Goal: Task Accomplishment & Management: Manage account settings

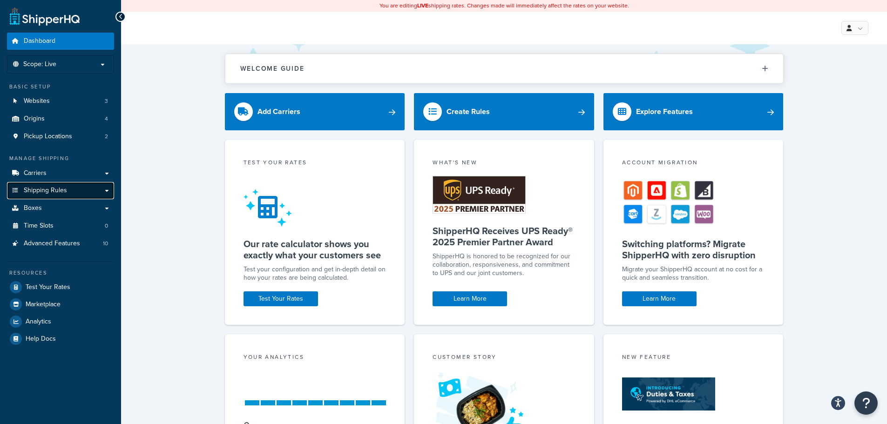
click at [85, 196] on link "Shipping Rules" at bounding box center [60, 190] width 107 height 17
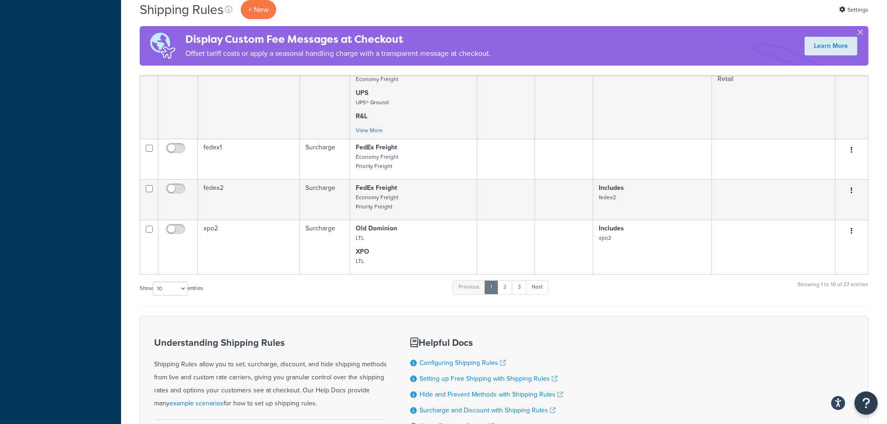
scroll to position [745, 0]
click at [513, 289] on link "3" at bounding box center [519, 290] width 15 height 14
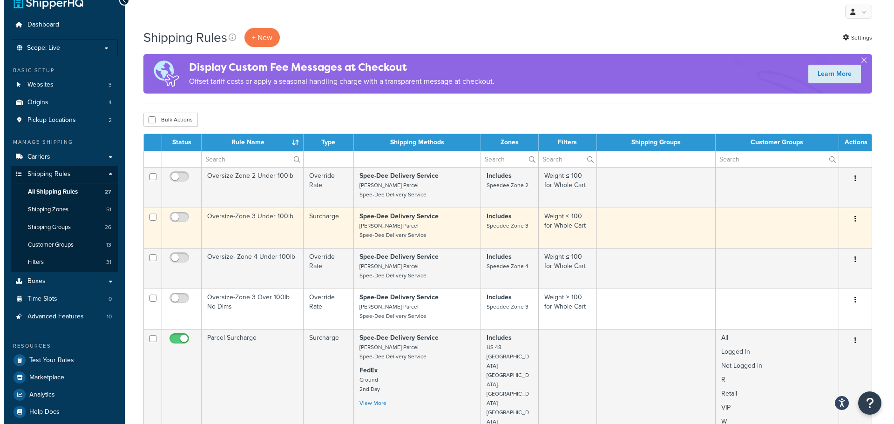
scroll to position [0, 0]
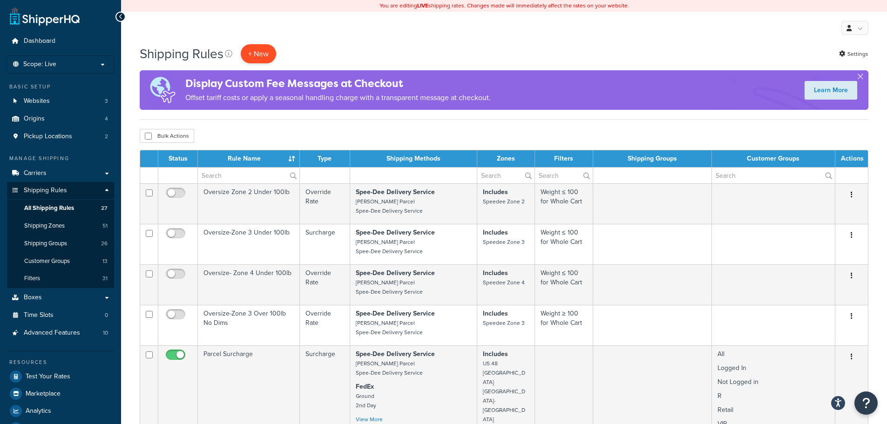
click at [274, 54] on p "+ New" at bounding box center [258, 53] width 35 height 19
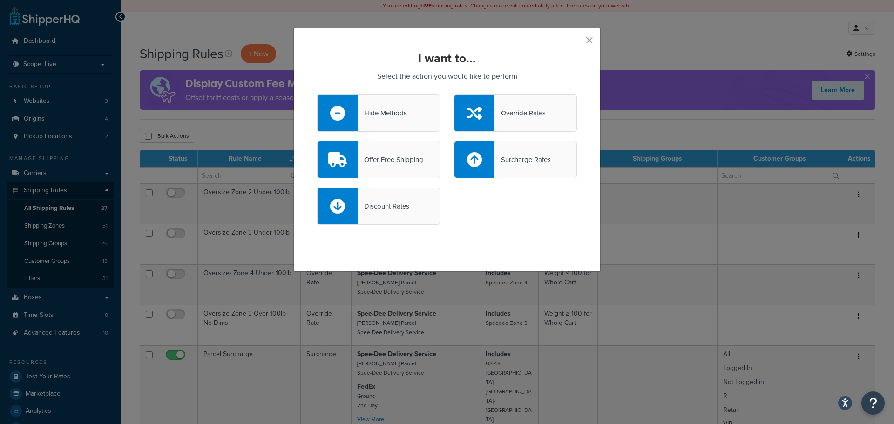
click at [369, 177] on div "Offer Free Shipping" at bounding box center [378, 159] width 123 height 37
click at [0, 0] on input "Offer Free Shipping" at bounding box center [0, 0] width 0 height 0
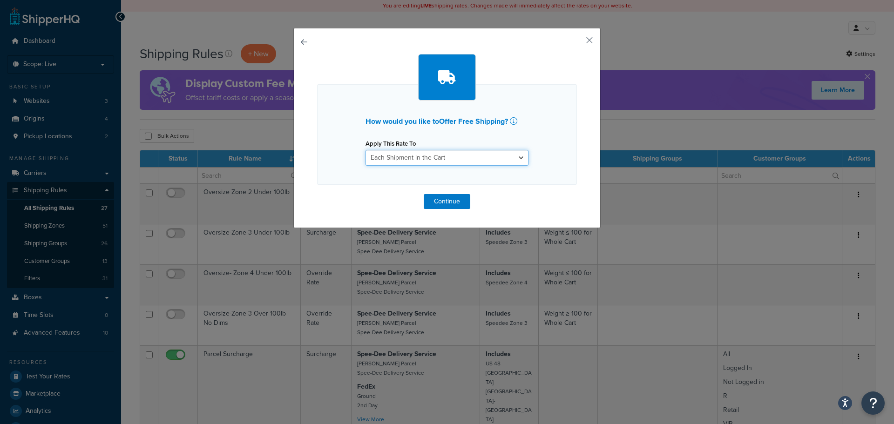
click at [438, 159] on select "Each Shipment in the Cart Each Origin in the Cart Each Shipping Group in the Ca…" at bounding box center [446, 158] width 163 height 16
click at [439, 158] on select "Each Shipment in the Cart Each Origin in the Cart Each Shipping Group in the Ca…" at bounding box center [446, 158] width 163 height 16
click at [446, 202] on button "Continue" at bounding box center [447, 201] width 47 height 15
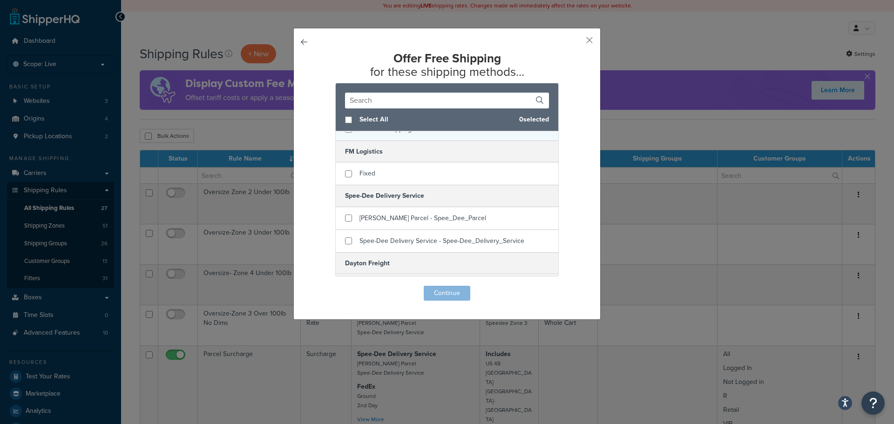
scroll to position [93, 0]
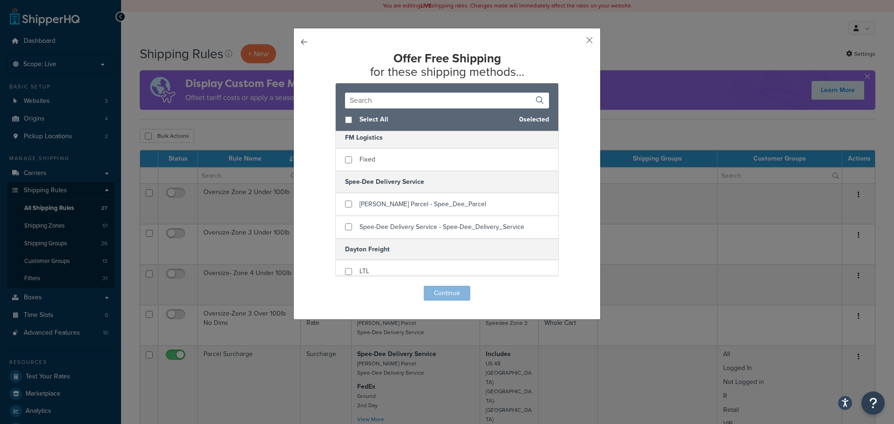
click at [381, 101] on input "text" at bounding box center [447, 101] width 204 height 16
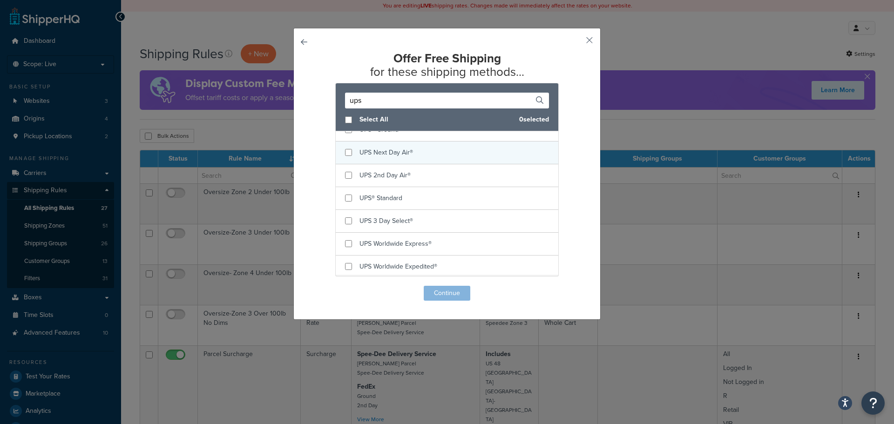
scroll to position [12, 0]
type input "ups"
click at [346, 151] on input "checkbox" at bounding box center [348, 152] width 7 height 7
checkbox input "true"
click at [367, 98] on input "ups" at bounding box center [447, 101] width 204 height 16
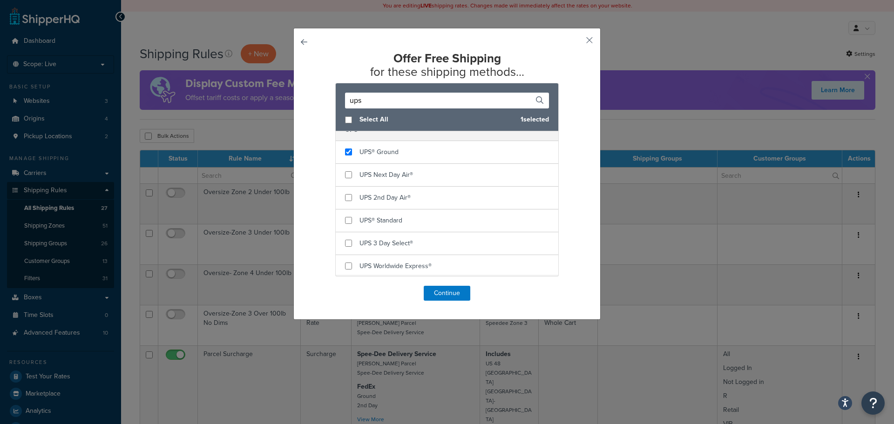
click at [367, 98] on input "ups" at bounding box center [447, 101] width 204 height 16
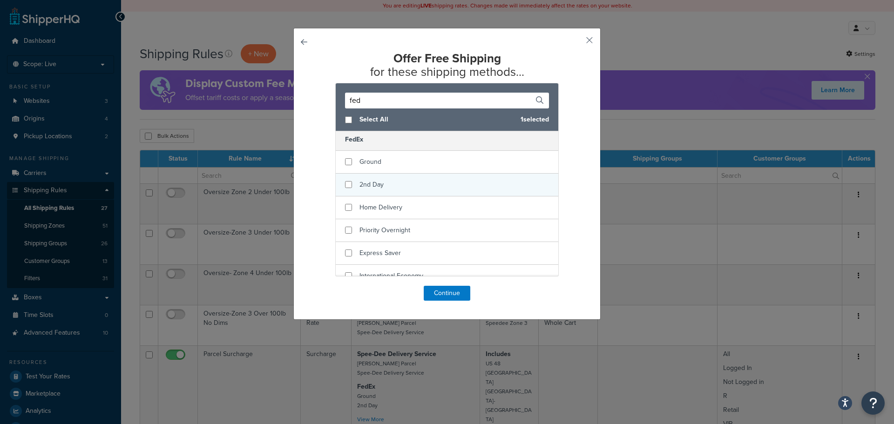
scroll to position [0, 0]
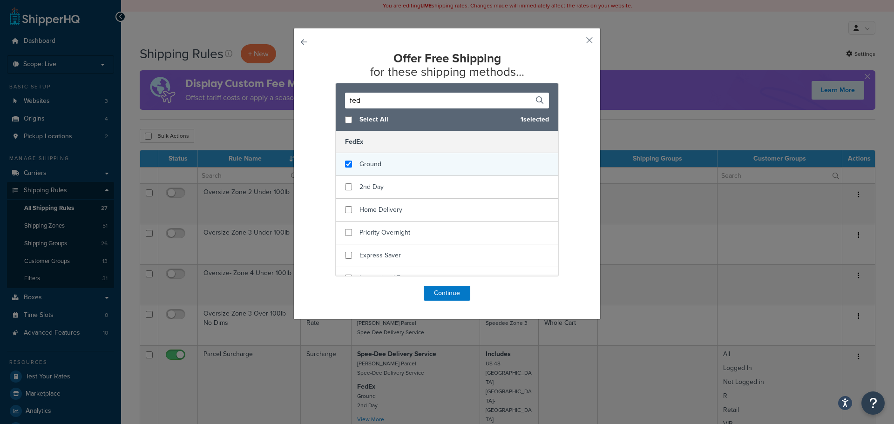
type input "fed"
checkbox input "true"
click at [380, 166] on div "Ground" at bounding box center [447, 164] width 223 height 23
click at [449, 298] on button "Continue" at bounding box center [447, 293] width 47 height 15
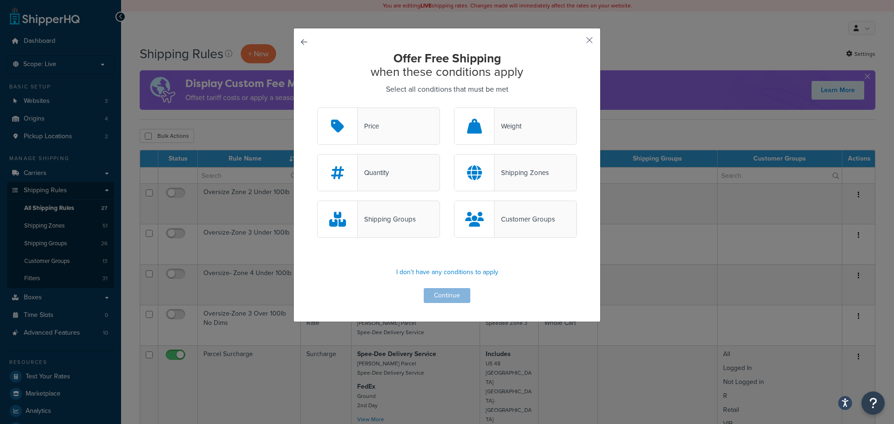
click at [513, 217] on div "Customer Groups" at bounding box center [524, 219] width 61 height 13
click at [0, 0] on input "Customer Groups" at bounding box center [0, 0] width 0 height 0
click at [452, 294] on button "Continue" at bounding box center [447, 295] width 47 height 15
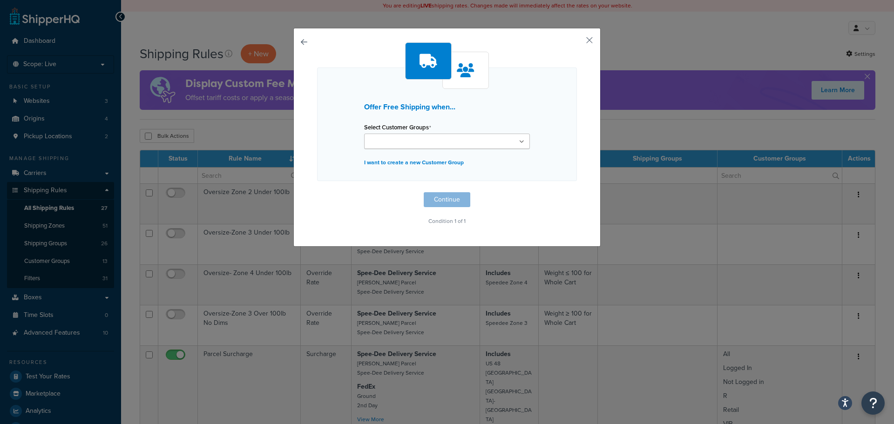
click at [420, 143] on input "Select Customer Groups" at bounding box center [408, 142] width 82 height 10
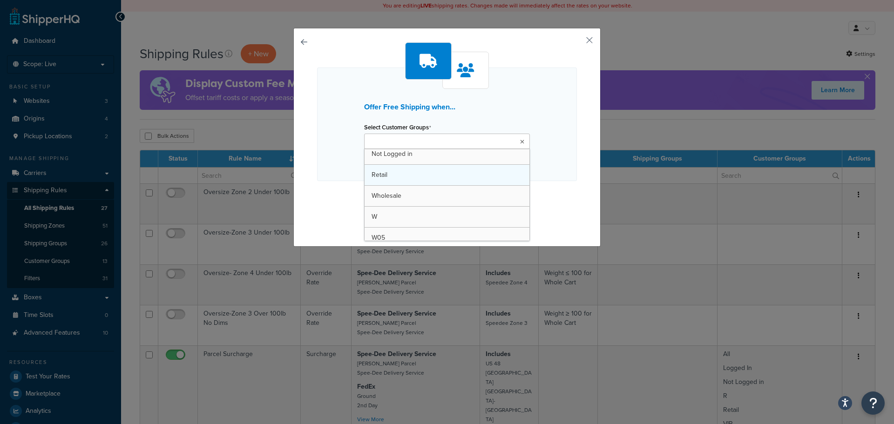
scroll to position [47, 0]
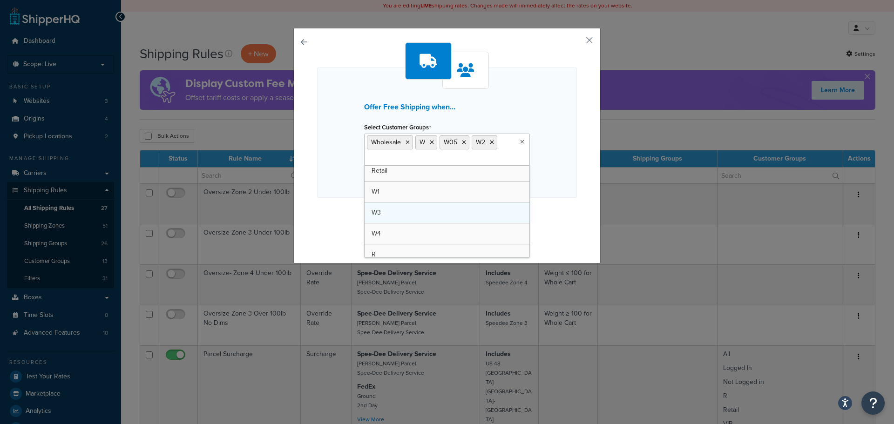
drag, startPoint x: 395, startPoint y: 196, endPoint x: 400, endPoint y: 194, distance: 5.6
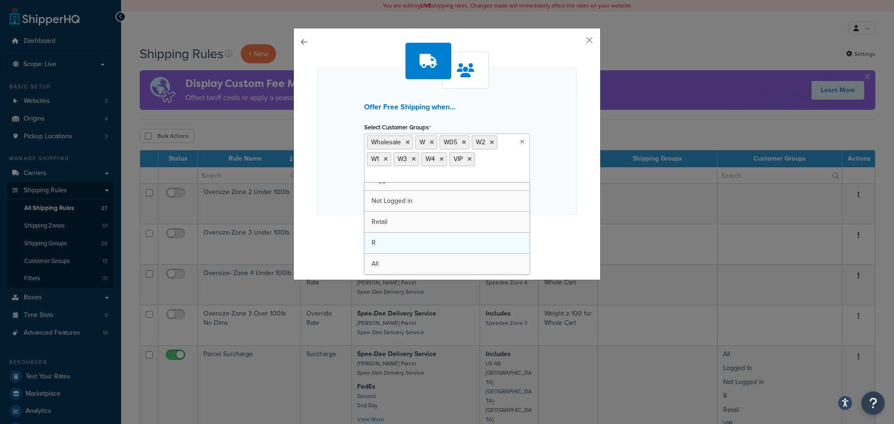
scroll to position [0, 0]
click at [564, 117] on div "Offer Free Shipping when... Select Customer Groups Wholesale W W05 W2 W1 W3 W4 …" at bounding box center [447, 141] width 260 height 147
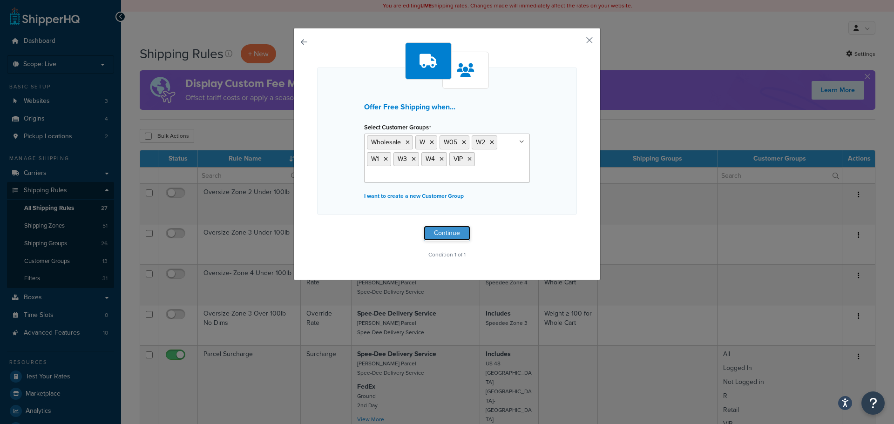
click at [451, 230] on button "Continue" at bounding box center [447, 233] width 47 height 15
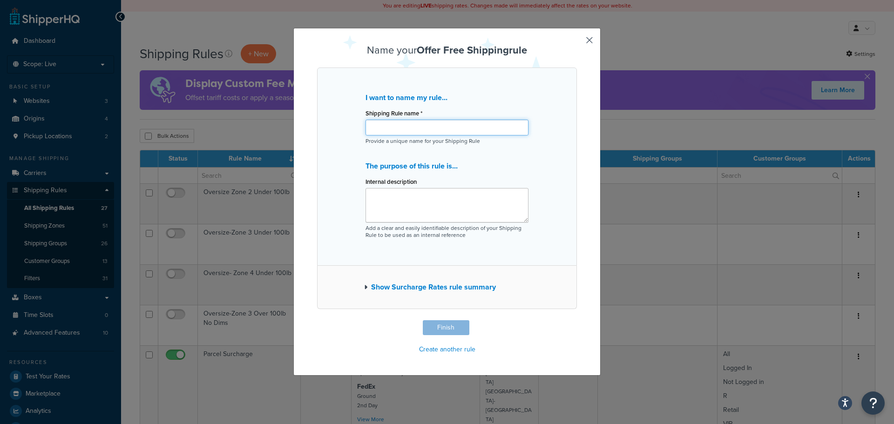
click at [398, 124] on input "Shipping Rule name *" at bounding box center [446, 128] width 163 height 16
type input "S"
type input "P"
type input "VIP Program"
click at [428, 209] on textarea "Internal description" at bounding box center [446, 205] width 163 height 34
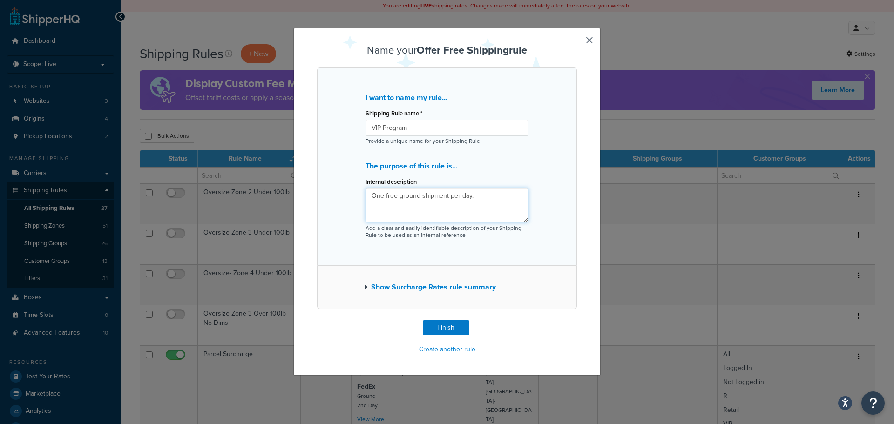
type textarea "One free ground shipment per day."
click at [404, 287] on button "Show Surcharge Rates rule summary" at bounding box center [430, 287] width 132 height 13
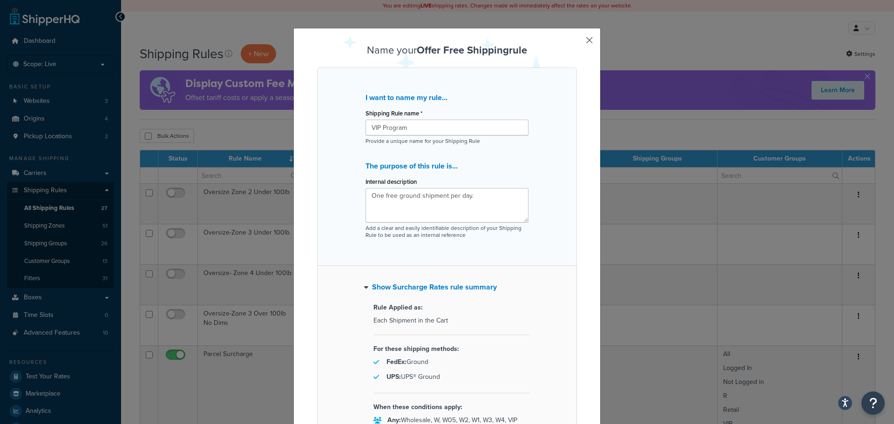
scroll to position [94, 0]
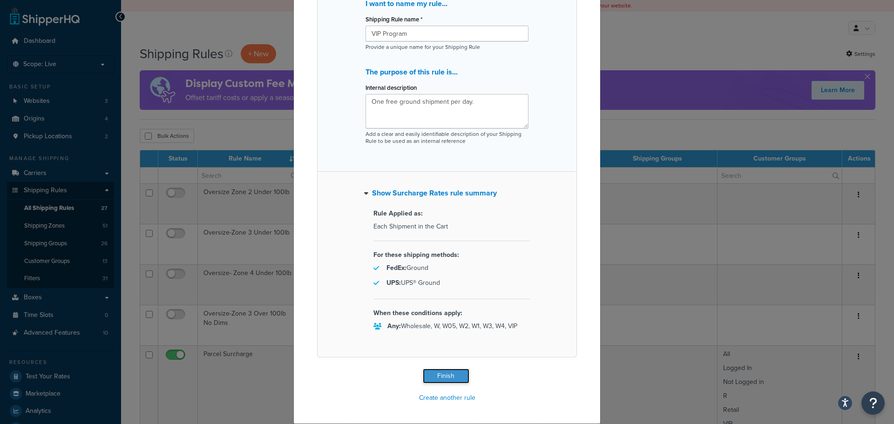
click at [444, 370] on button "Finish" at bounding box center [446, 376] width 47 height 15
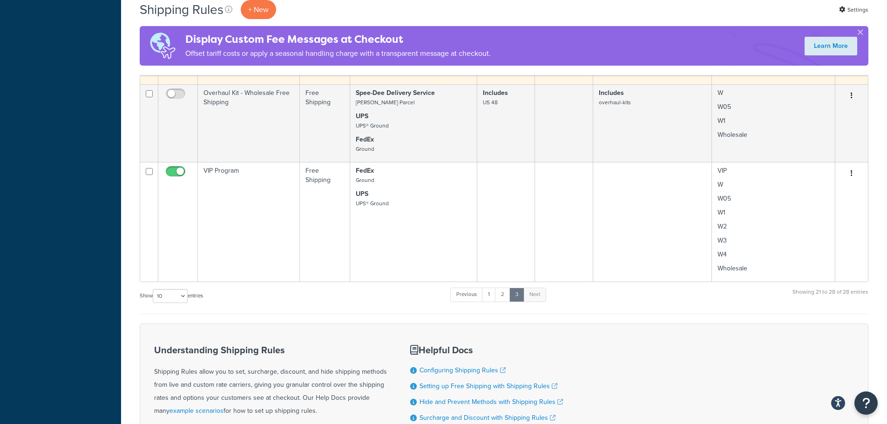
scroll to position [605, 0]
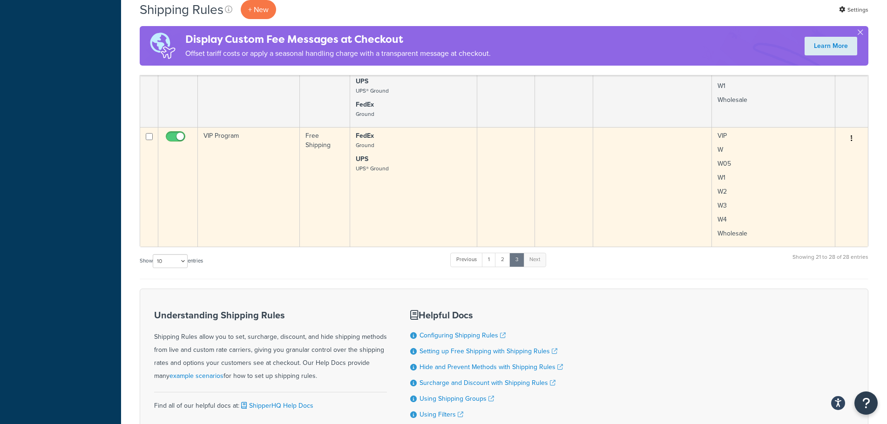
click at [261, 162] on td "VIP Program" at bounding box center [249, 187] width 102 height 120
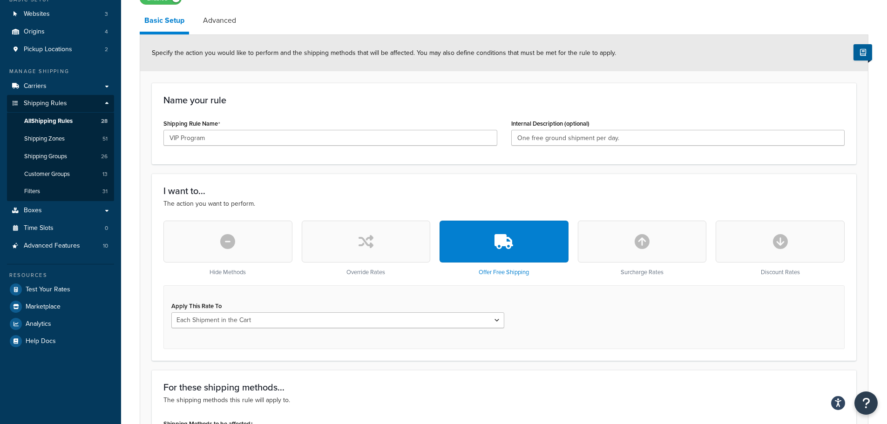
scroll to position [47, 0]
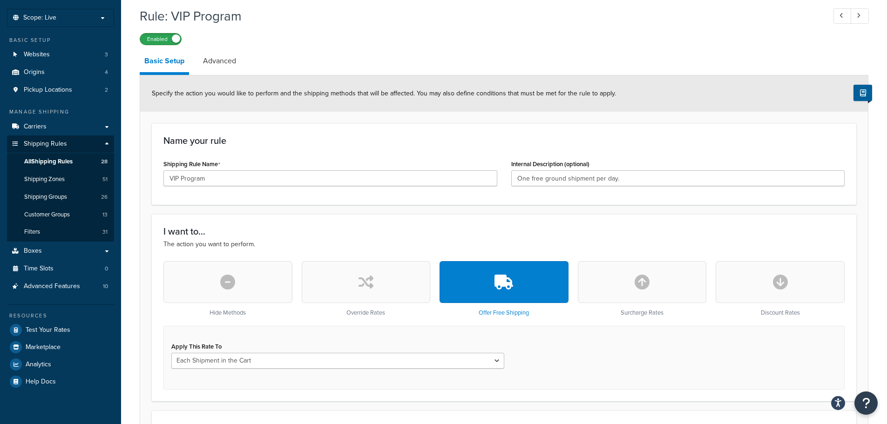
click at [177, 43] on label "Enabled" at bounding box center [160, 39] width 41 height 11
click at [219, 66] on link "Advanced" at bounding box center [219, 61] width 42 height 22
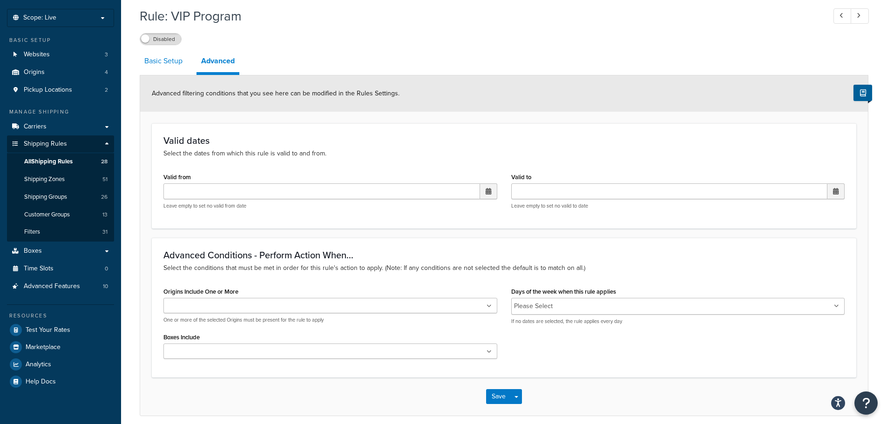
click at [171, 63] on link "Basic Setup" at bounding box center [163, 61] width 47 height 22
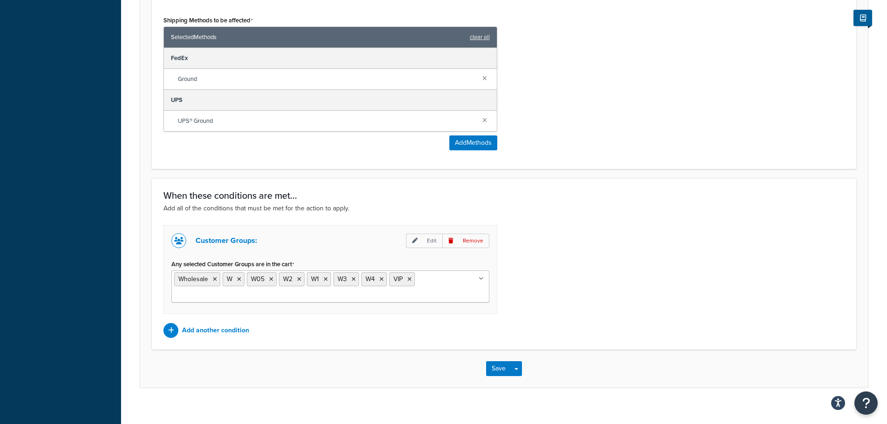
scroll to position [501, 0]
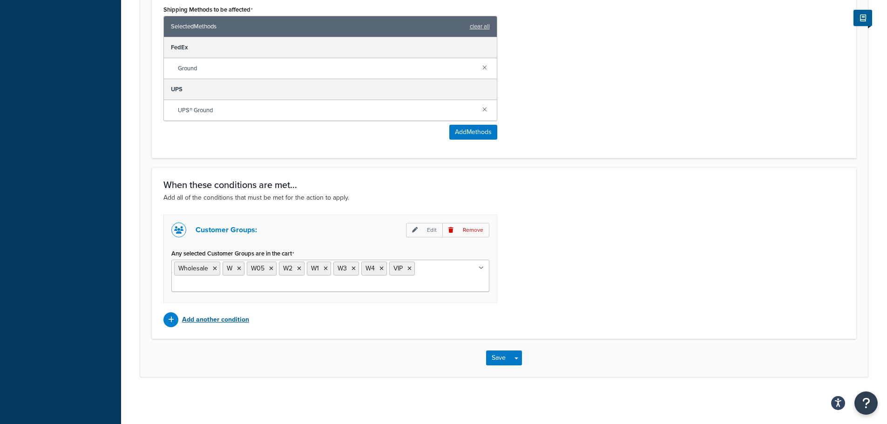
click at [239, 318] on p "Add another condition" at bounding box center [215, 319] width 67 height 13
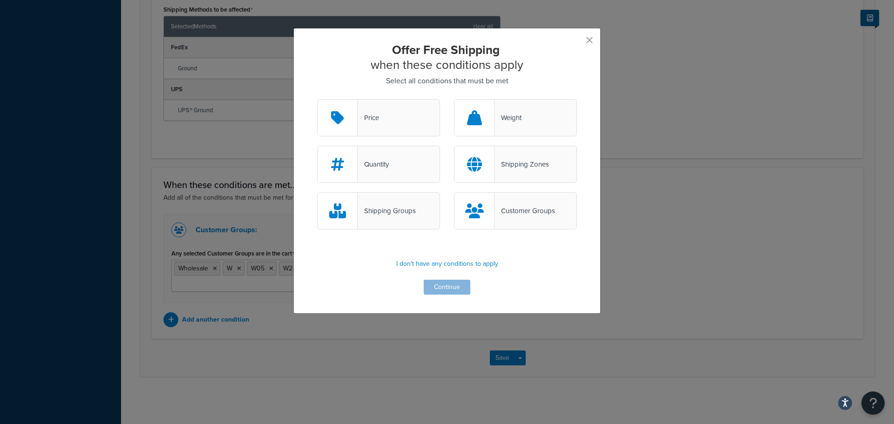
click at [395, 175] on div "Quantity" at bounding box center [378, 164] width 123 height 37
click at [0, 0] on input "Quantity" at bounding box center [0, 0] width 0 height 0
click at [449, 290] on button "Continue" at bounding box center [447, 287] width 47 height 15
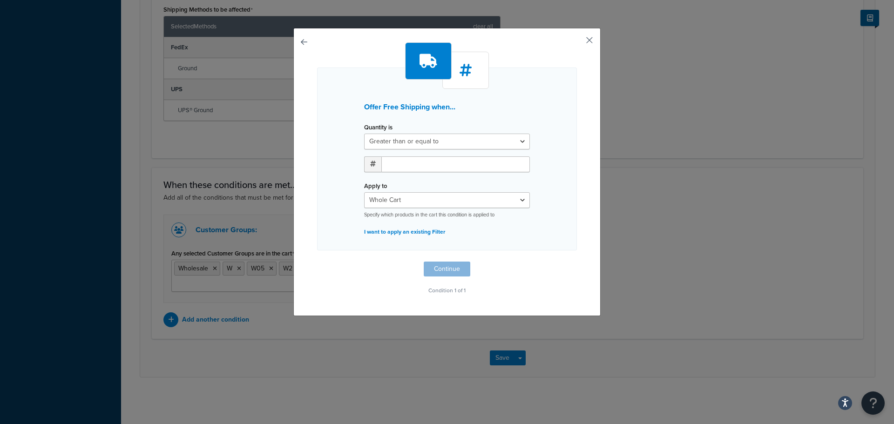
click at [577, 43] on button "button" at bounding box center [575, 43] width 2 height 2
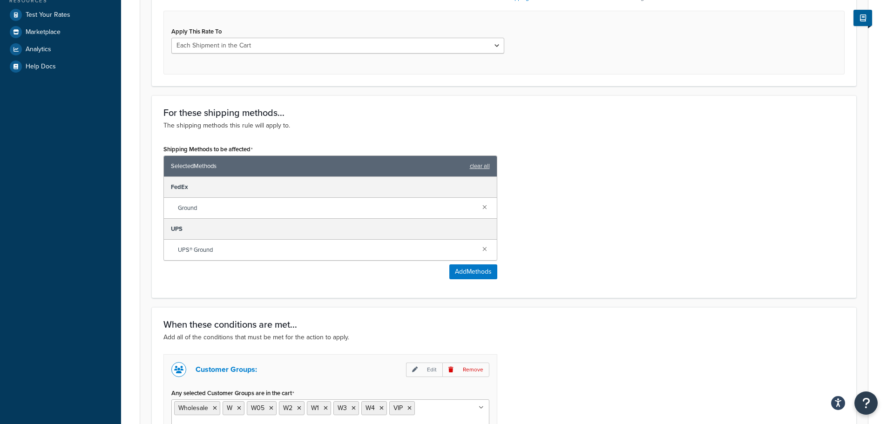
scroll to position [501, 0]
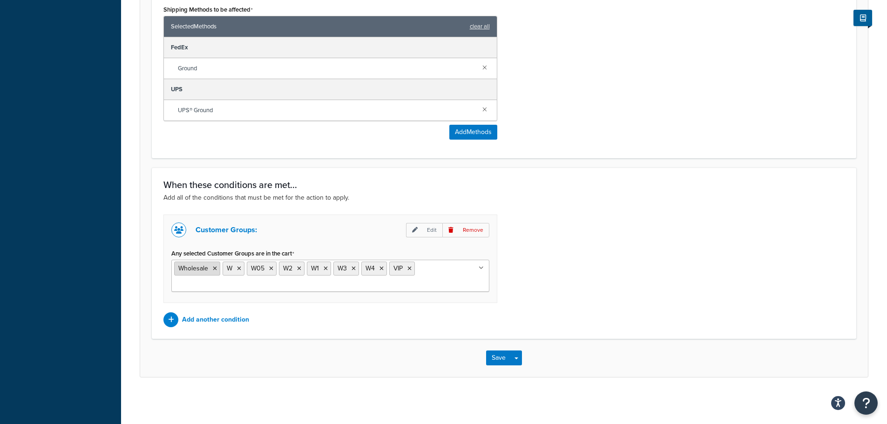
click at [216, 270] on icon at bounding box center [215, 269] width 4 height 6
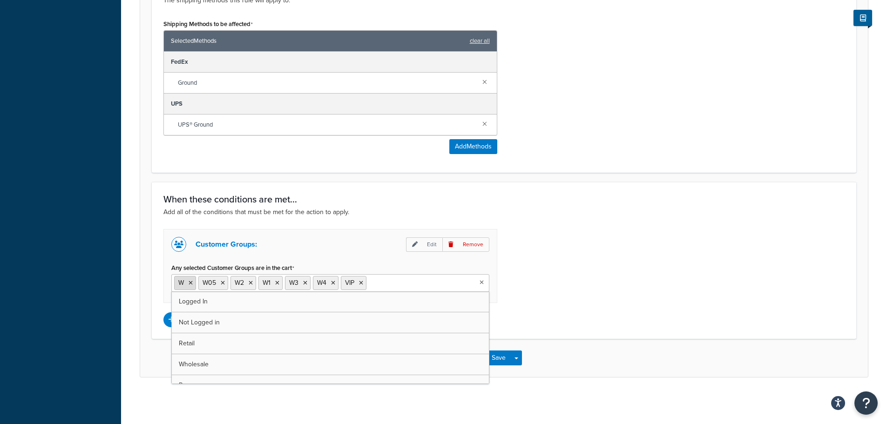
click at [193, 283] on li "W" at bounding box center [185, 283] width 22 height 14
click at [192, 283] on icon at bounding box center [191, 283] width 4 height 6
click at [191, 284] on span "W05" at bounding box center [185, 283] width 14 height 10
click at [197, 284] on icon at bounding box center [198, 283] width 4 height 6
click at [196, 284] on icon at bounding box center [194, 283] width 4 height 6
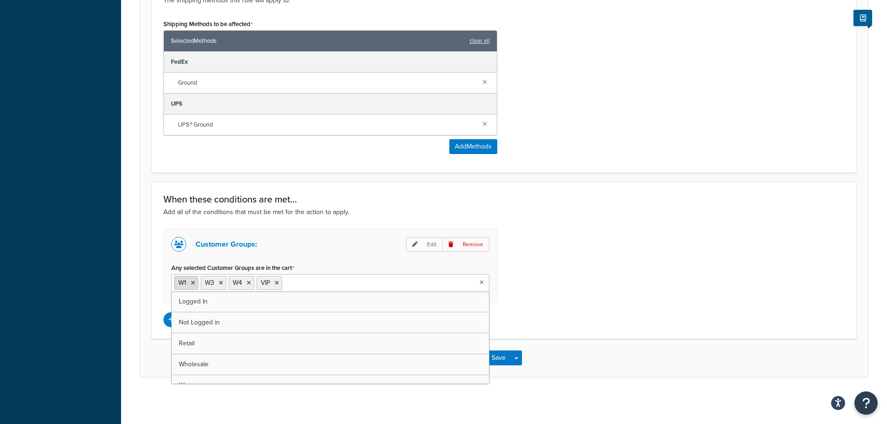
click at [196, 284] on li "W1" at bounding box center [186, 283] width 24 height 14
click at [194, 282] on icon at bounding box center [193, 283] width 4 height 6
click at [194, 283] on icon at bounding box center [194, 283] width 4 height 6
click at [706, 235] on div "Customer Groups: Edit Remove Any selected Customer Groups are in the cart VIP L…" at bounding box center [503, 278] width 695 height 98
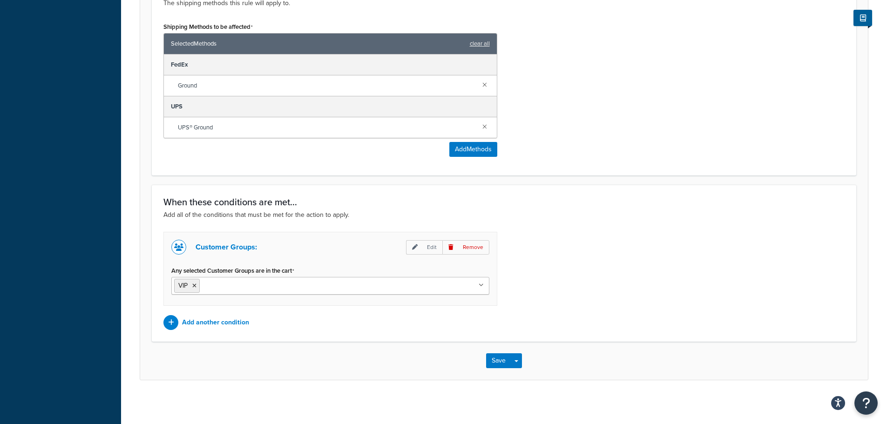
scroll to position [440, 0]
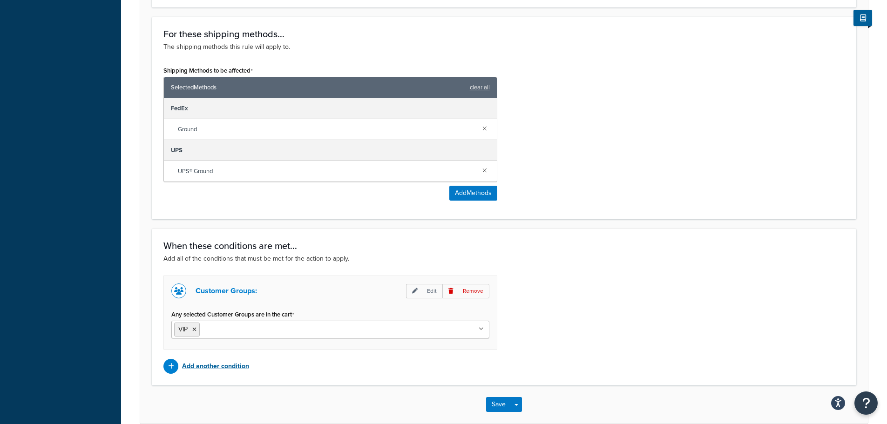
click at [228, 364] on p "Add another condition" at bounding box center [215, 366] width 67 height 13
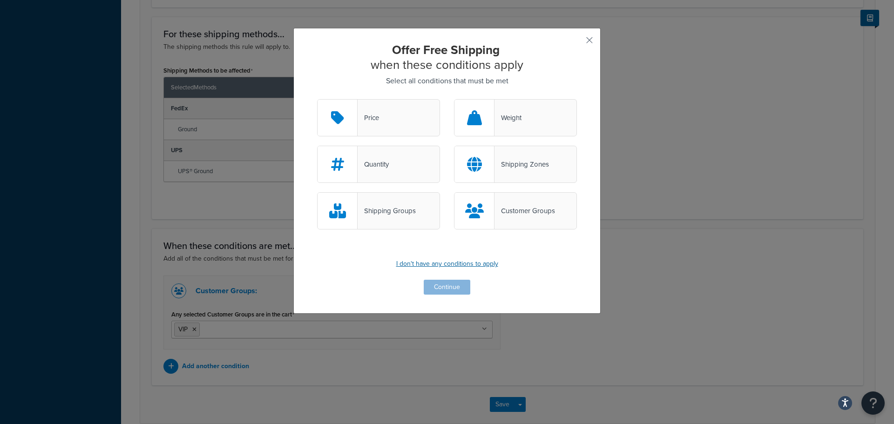
click at [467, 266] on p "I don't have any conditions to apply" at bounding box center [447, 263] width 260 height 13
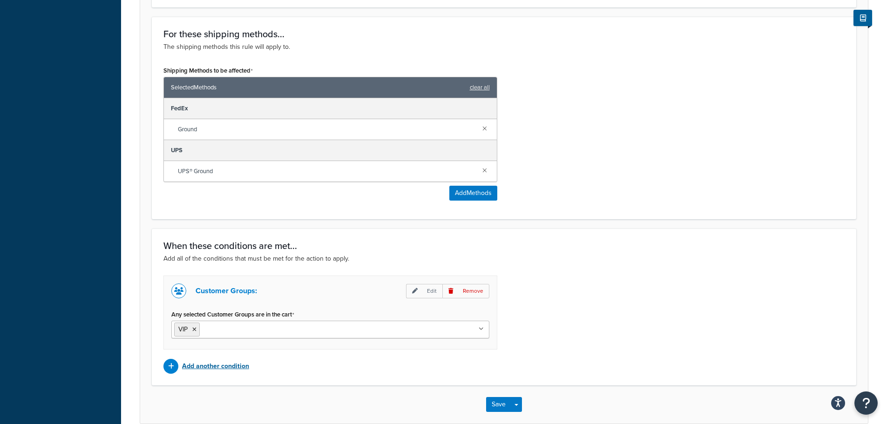
click at [228, 368] on p "Add another condition" at bounding box center [215, 366] width 67 height 13
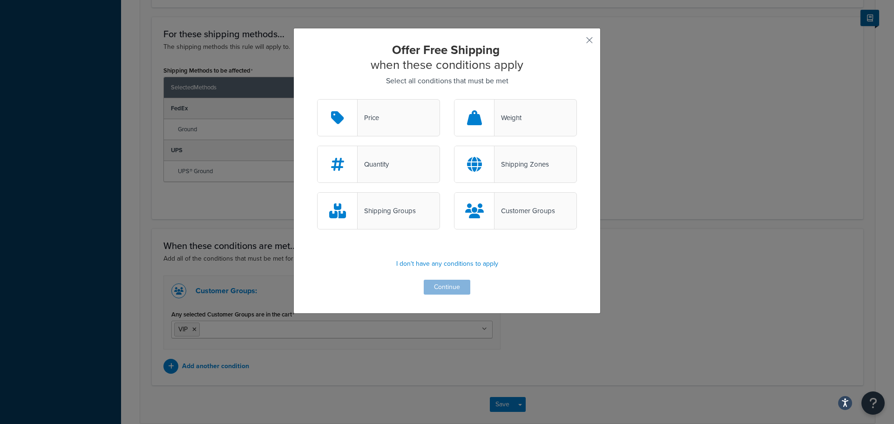
click at [749, 307] on div "Offer Free Shipping when these conditions apply Select all conditions that must…" at bounding box center [447, 212] width 894 height 424
click at [736, 297] on div "Offer Free Shipping when these conditions apply Select all conditions that must…" at bounding box center [447, 212] width 894 height 424
click at [590, 40] on div "Offer Free Shipping when these conditions apply Select all conditions that must…" at bounding box center [446, 171] width 307 height 286
click at [577, 42] on button "button" at bounding box center [575, 43] width 2 height 2
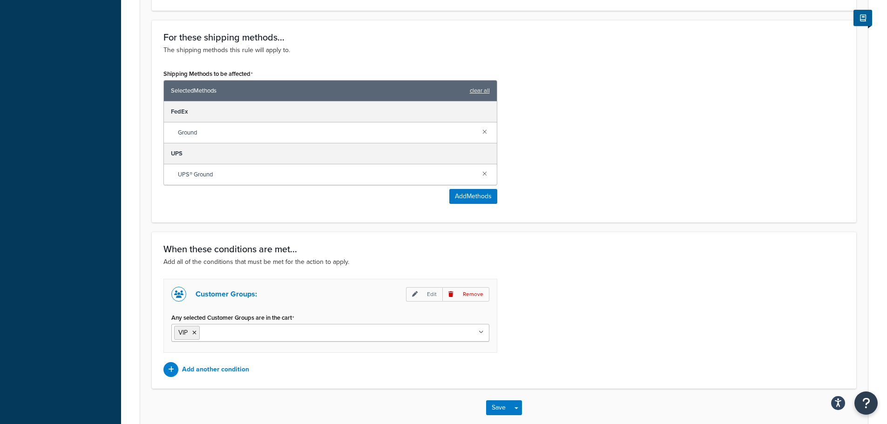
scroll to position [440, 0]
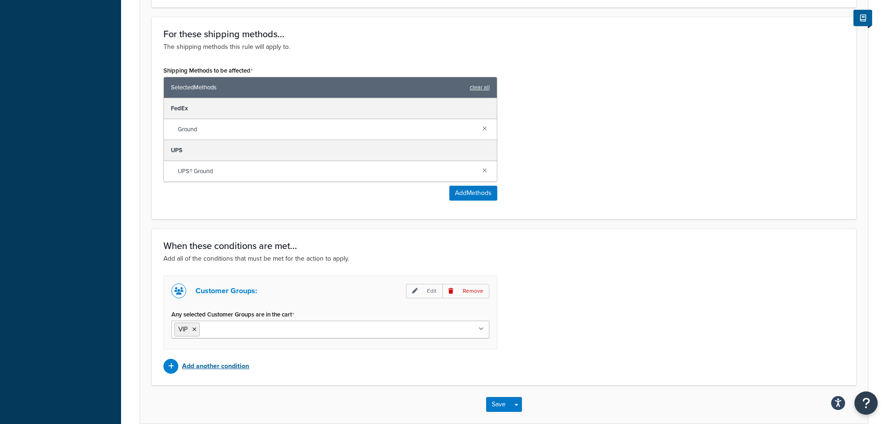
click at [216, 366] on p "Add another condition" at bounding box center [215, 366] width 67 height 13
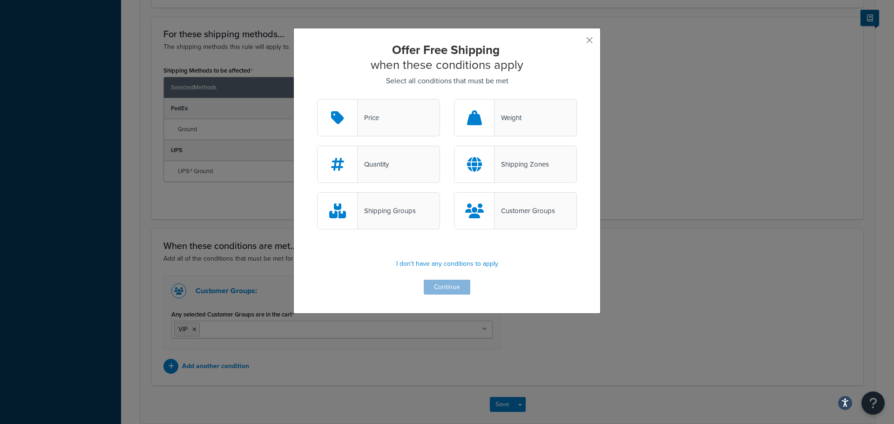
click at [477, 118] on icon at bounding box center [474, 117] width 15 height 15
click at [0, 0] on input "Weight" at bounding box center [0, 0] width 0 height 0
click at [448, 285] on button "Continue" at bounding box center [447, 287] width 47 height 15
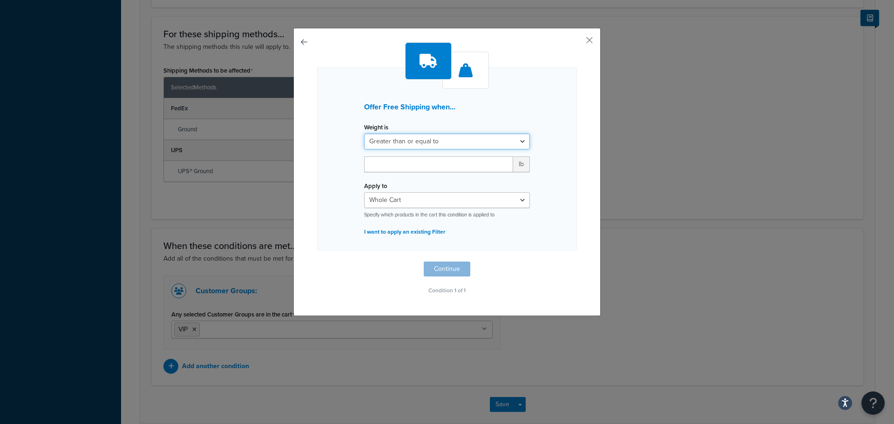
click at [423, 145] on select "Greater than or equal to Between or equal to Less than or equal to" at bounding box center [447, 142] width 166 height 16
select select "UNDER"
click at [364, 134] on select "Greater than or equal to Between or equal to Less than or equal to" at bounding box center [447, 142] width 166 height 16
click at [399, 166] on input "number" at bounding box center [438, 164] width 149 height 16
type input "55"
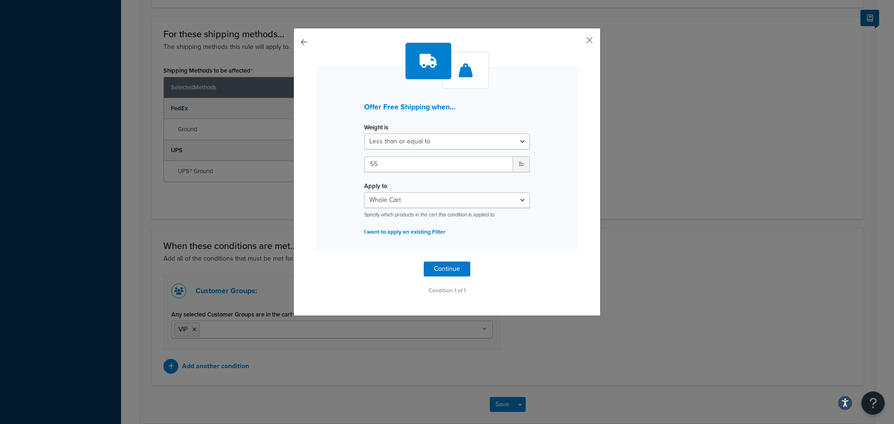
click at [539, 233] on div "Offer Free Shipping when... Weight is Greater than or equal to Between or equal…" at bounding box center [447, 159] width 260 height 183
click at [419, 203] on select "Whole Cart Everything in Shipping Group Everything at Origin Each Item within S…" at bounding box center [447, 200] width 166 height 16
click at [448, 269] on button "Continue" at bounding box center [447, 269] width 47 height 15
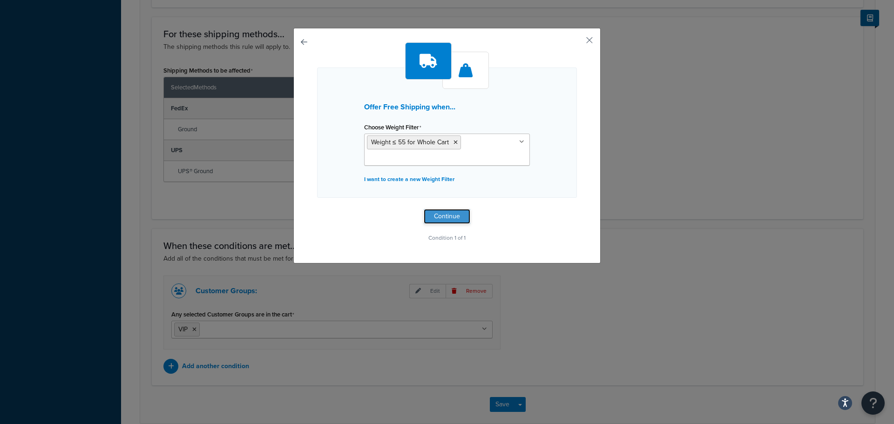
click at [448, 215] on button "Continue" at bounding box center [447, 216] width 47 height 15
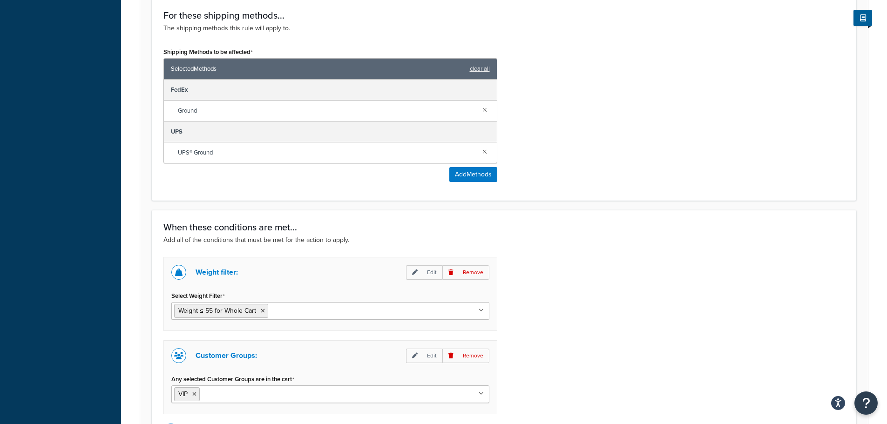
scroll to position [570, 0]
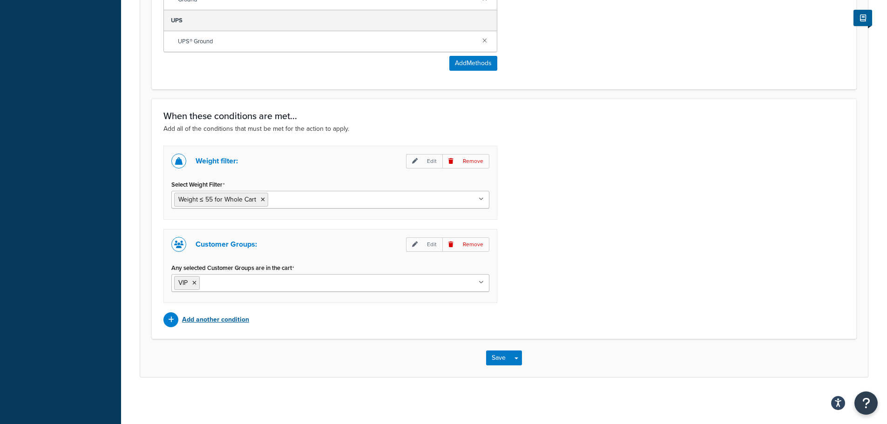
click at [203, 320] on p "Add another condition" at bounding box center [215, 319] width 67 height 13
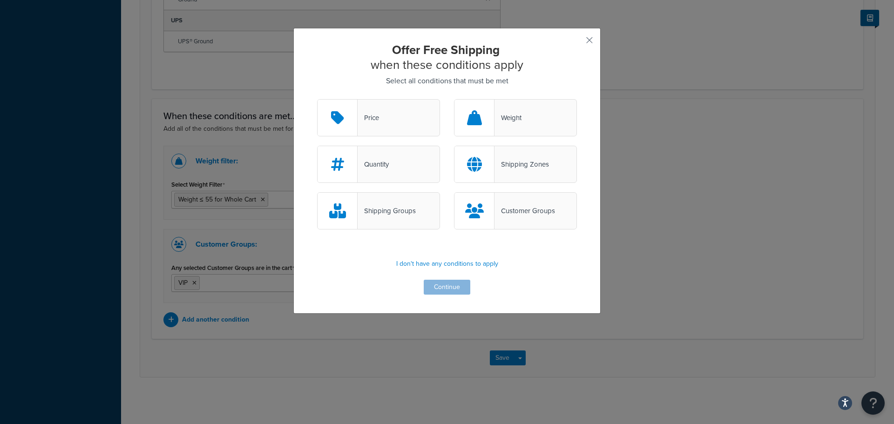
click at [541, 166] on div "Shipping Zones" at bounding box center [521, 164] width 54 height 13
click at [0, 0] on input "Shipping Zones" at bounding box center [0, 0] width 0 height 0
drag, startPoint x: 437, startPoint y: 295, endPoint x: 437, endPoint y: 288, distance: 6.5
click at [437, 291] on div "Offer Free Shipping when these conditions apply Select all conditions that must…" at bounding box center [446, 171] width 307 height 286
click at [437, 288] on button "Continue" at bounding box center [447, 287] width 47 height 15
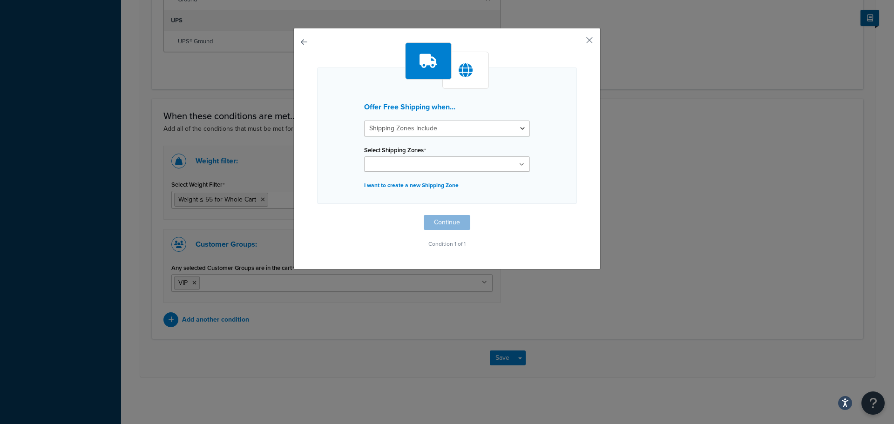
click at [407, 118] on div "Offer Free Shipping when... Shipping Zones Include Shipping Zones Do Not Includ…" at bounding box center [447, 136] width 260 height 136
click at [407, 125] on select "Shipping Zones Include Shipping Zones Do Not Include" at bounding box center [447, 129] width 166 height 16
click at [364, 121] on select "Shipping Zones Include Shipping Zones Do Not Include" at bounding box center [447, 129] width 166 height 16
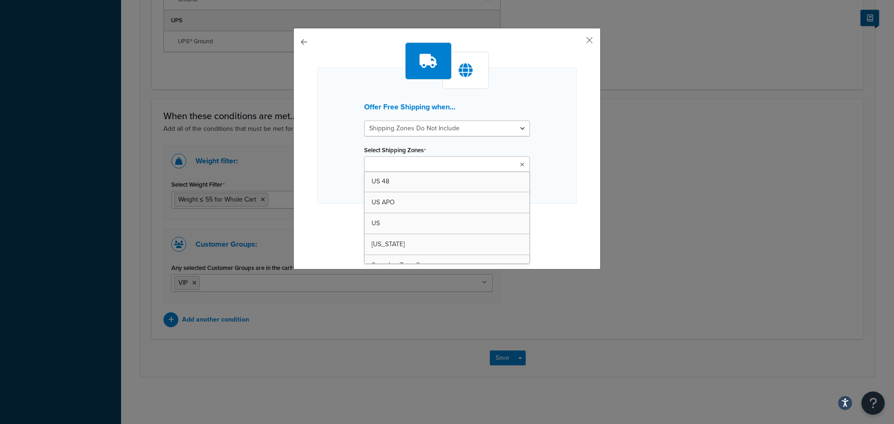
click at [416, 166] on input "Select Shipping Zones" at bounding box center [408, 165] width 82 height 10
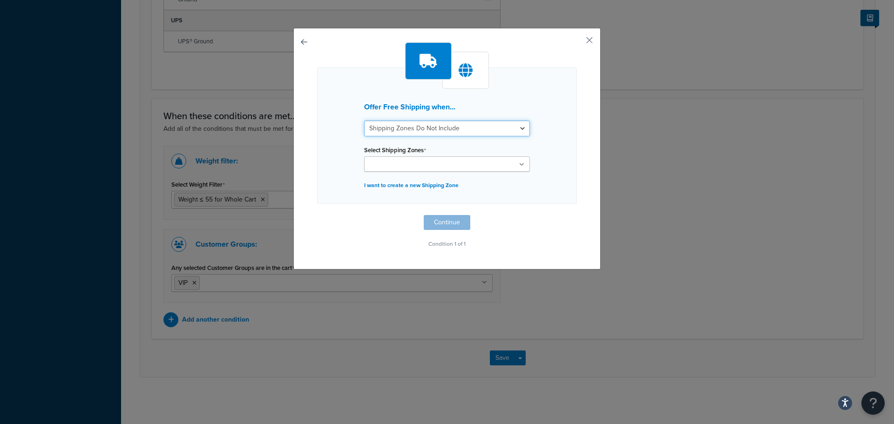
click at [435, 125] on select "Shipping Zones Include Shipping Zones Do Not Include" at bounding box center [447, 129] width 166 height 16
select select "include"
click at [364, 121] on select "Shipping Zones Include Shipping Zones Do Not Include" at bounding box center [447, 129] width 166 height 16
drag, startPoint x: 419, startPoint y: 158, endPoint x: 412, endPoint y: 177, distance: 20.2
click at [419, 158] on ul at bounding box center [447, 163] width 166 height 15
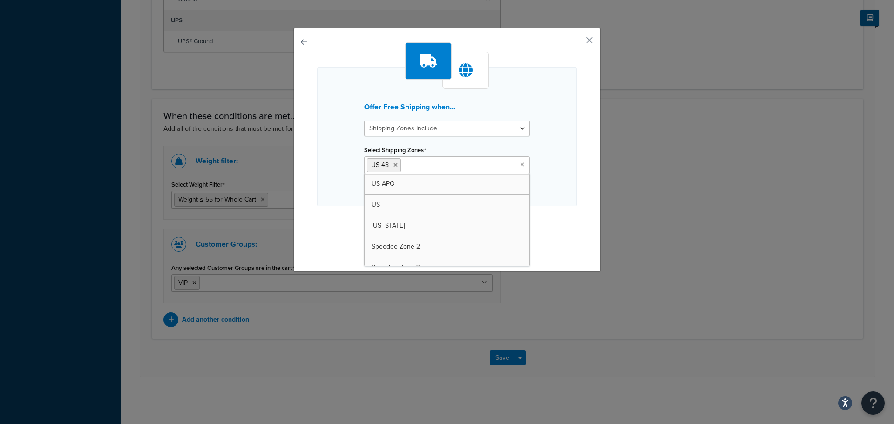
click at [581, 152] on div "Offer Free Shipping when... Shipping Zones Include Shipping Zones Do Not Includ…" at bounding box center [446, 150] width 307 height 244
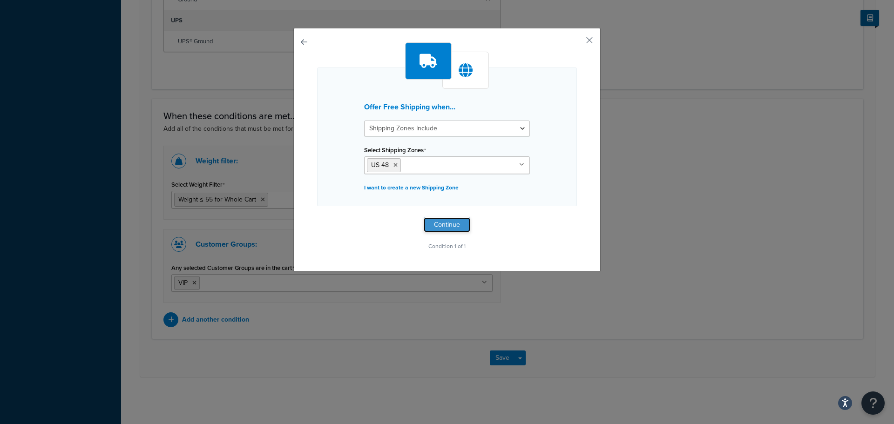
click at [462, 227] on button "Continue" at bounding box center [447, 224] width 47 height 15
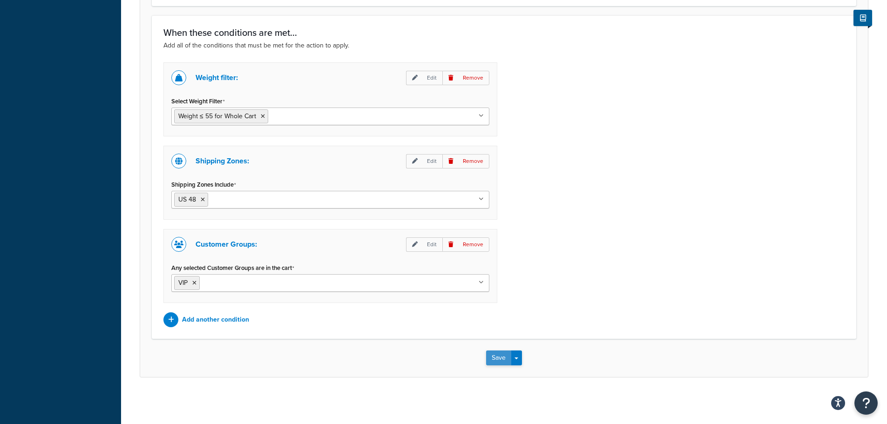
click at [493, 358] on button "Save" at bounding box center [498, 358] width 25 height 15
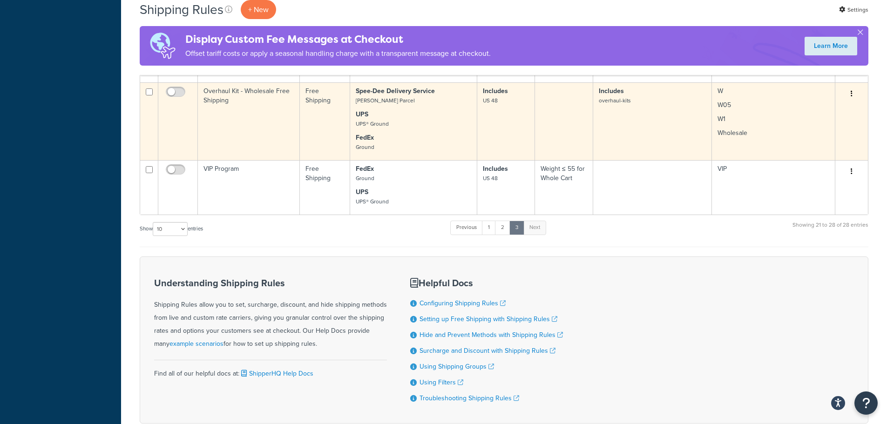
scroll to position [535, 0]
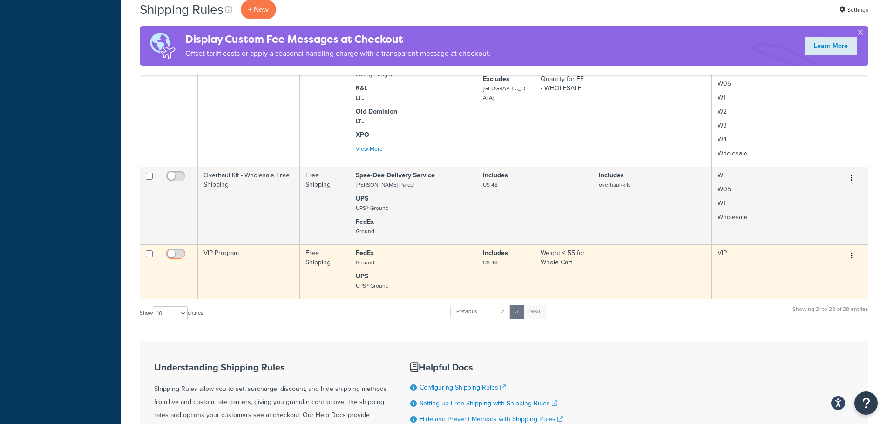
click at [176, 255] on input "checkbox" at bounding box center [177, 256] width 26 height 12
checkbox input "true"
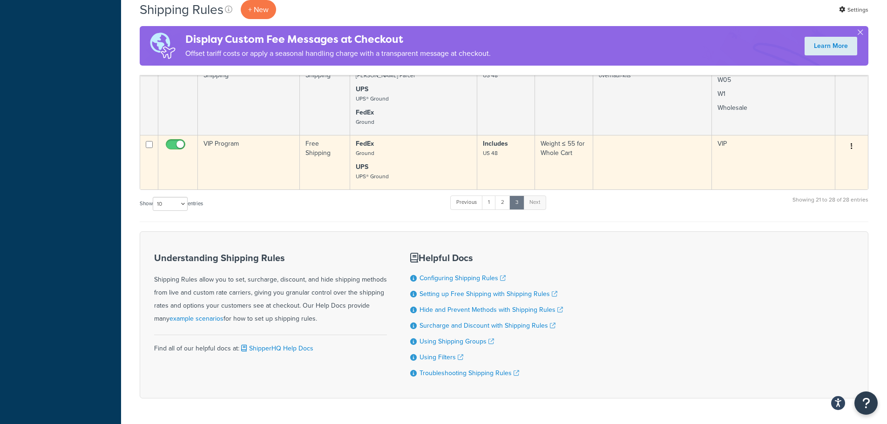
scroll to position [628, 0]
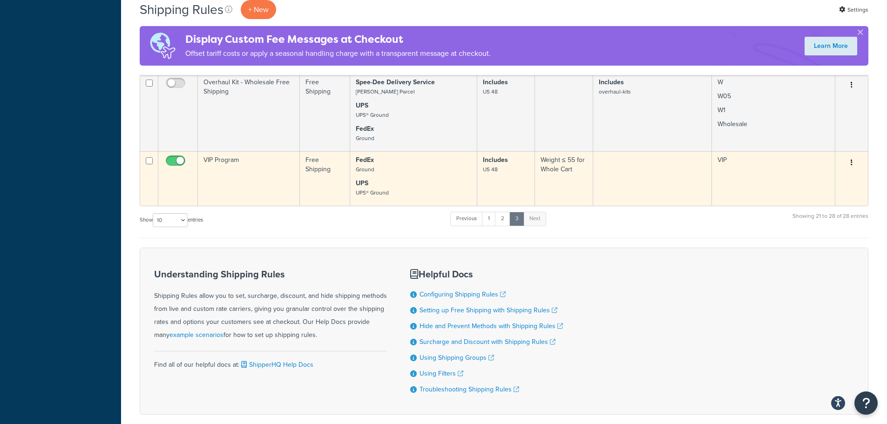
click at [693, 182] on td at bounding box center [652, 178] width 119 height 54
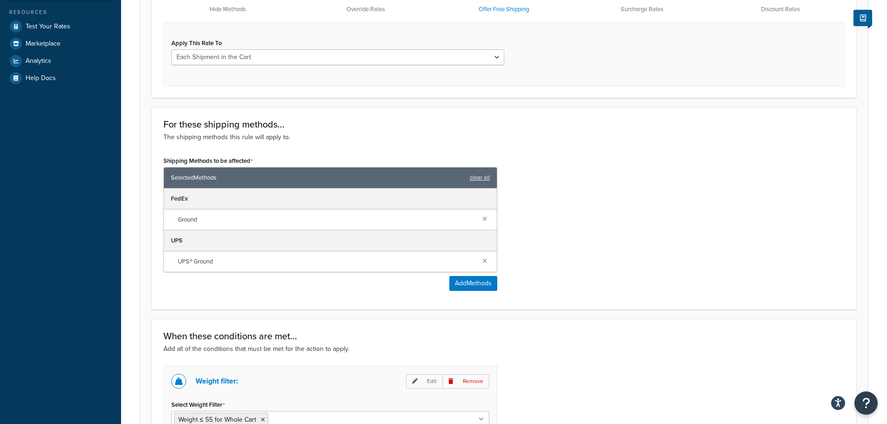
scroll to position [372, 0]
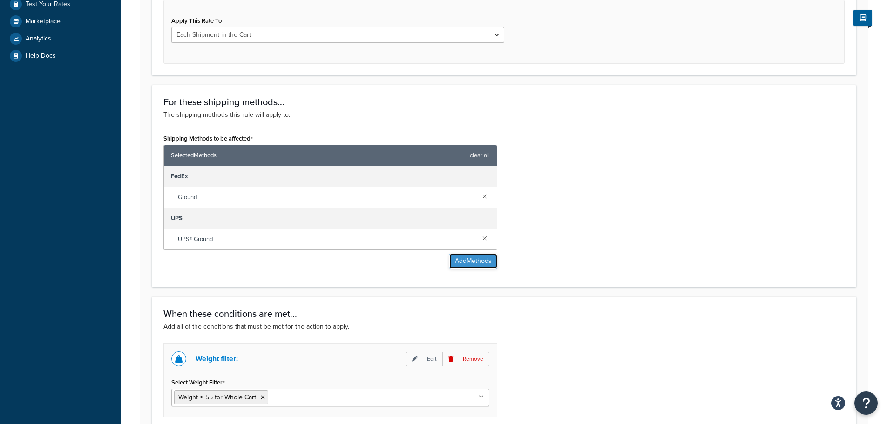
click at [465, 261] on button "Add Methods" at bounding box center [473, 261] width 48 height 15
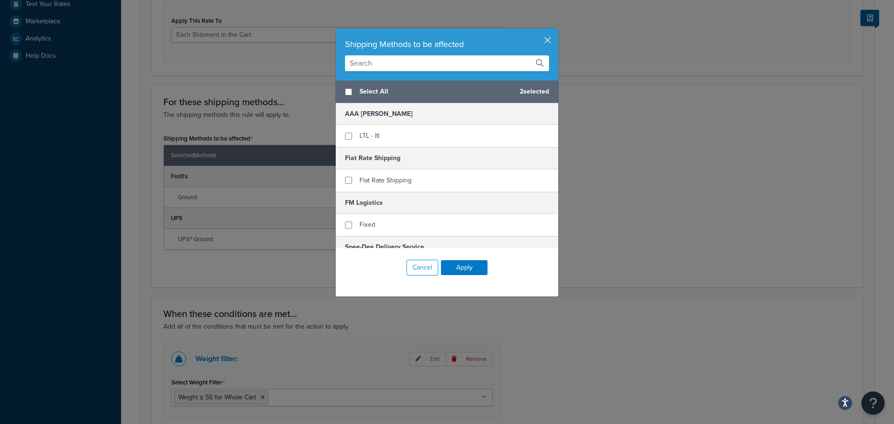
click at [376, 61] on input "text" at bounding box center [447, 63] width 204 height 16
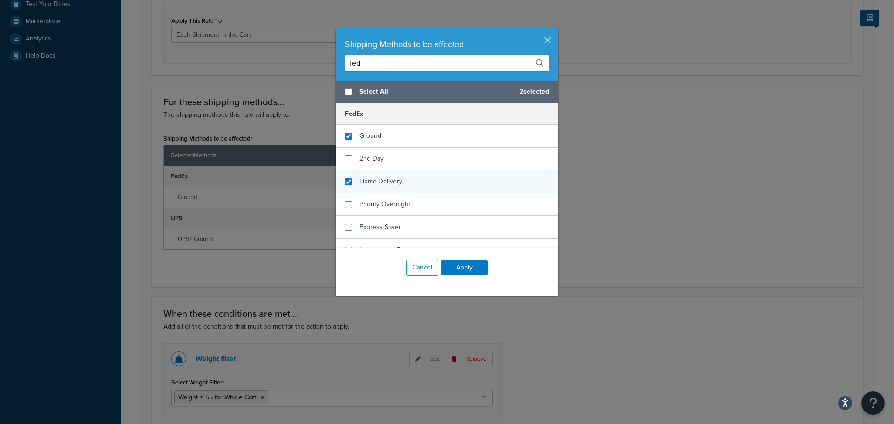
type input "fed"
checkbox input "true"
click at [401, 181] on div "Home Delivery" at bounding box center [447, 181] width 223 height 23
click at [456, 267] on button "Apply" at bounding box center [464, 267] width 47 height 15
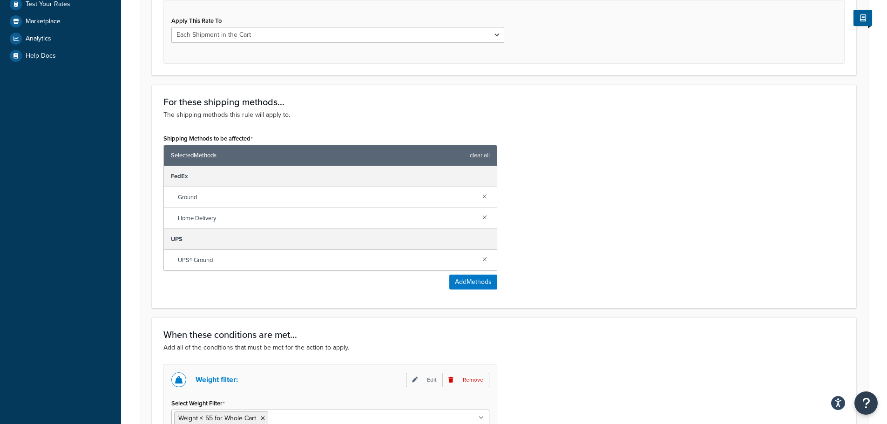
click at [693, 196] on div "Shipping Methods to be affected Selected Methods clear all FedEx Ground Home De…" at bounding box center [503, 214] width 695 height 165
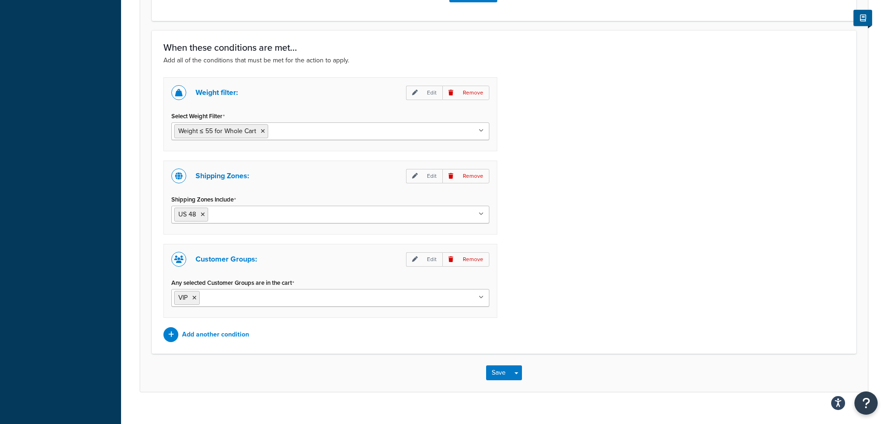
scroll to position [675, 0]
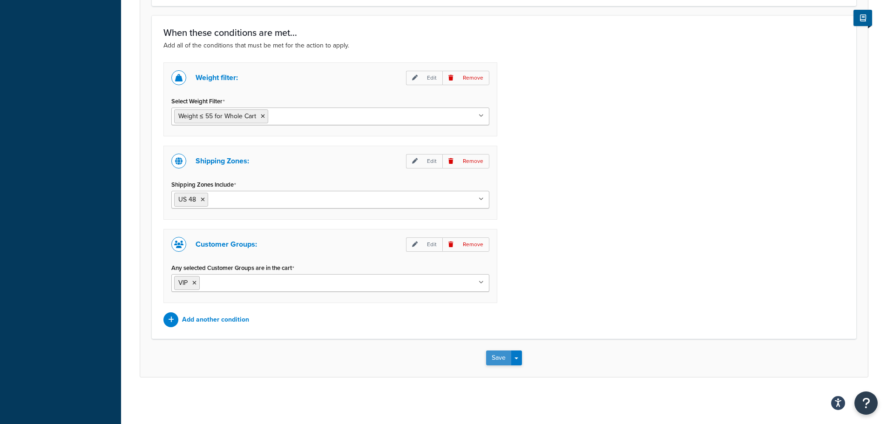
click at [493, 356] on button "Save" at bounding box center [498, 358] width 25 height 15
